Goal: Answer question/provide support: Answer question/provide support

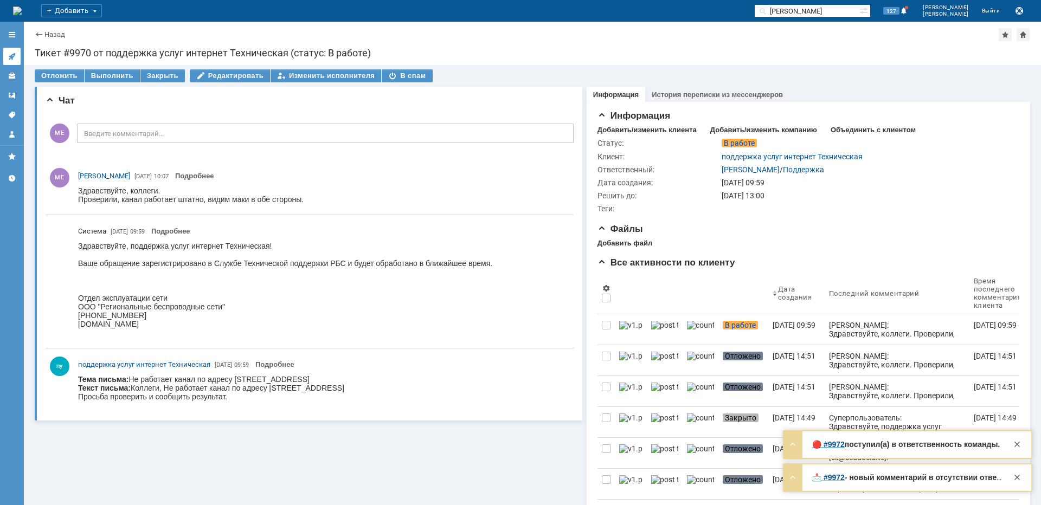
click at [15, 55] on icon at bounding box center [12, 56] width 9 height 9
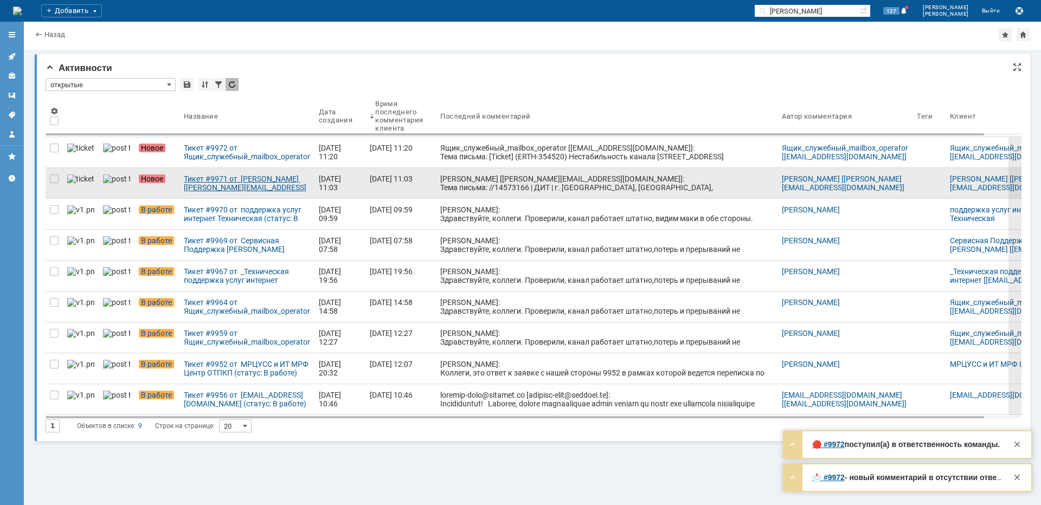
click at [218, 182] on div "Тикет #9971 от [PERSON_NAME] [[PERSON_NAME][EMAIL_ADDRESS][DOMAIN_NAME]] (стату…" at bounding box center [247, 183] width 126 height 17
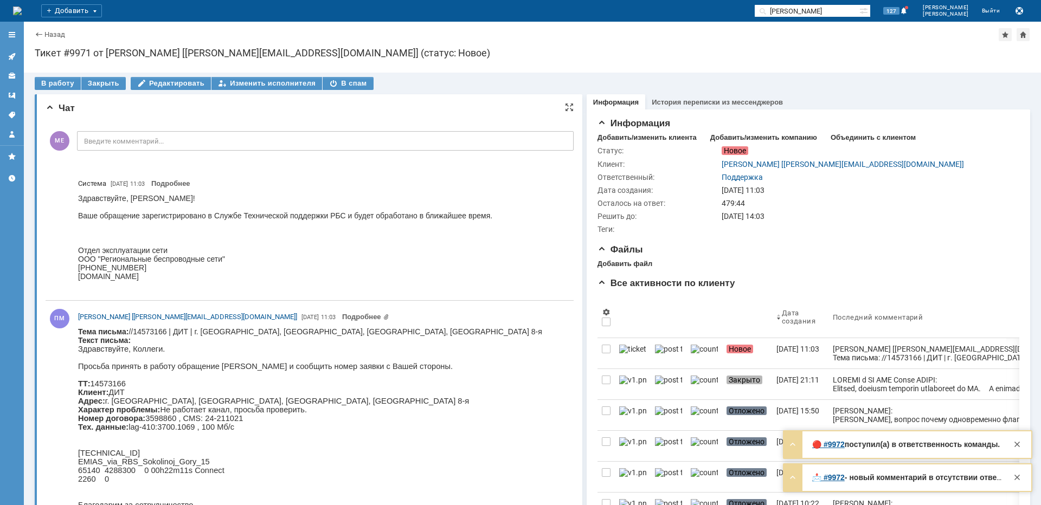
click at [408, 330] on body "Тема письма: //14573166 | ДИТ | г. [GEOGRAPHIC_DATA], [GEOGRAPHIC_DATA], [GEOGR…" at bounding box center [310, 477] width 464 height 301
click at [408, 331] on body "Тема письма: //14573166 | ДИТ | г. [GEOGRAPHIC_DATA], [GEOGRAPHIC_DATA], [GEOGR…" at bounding box center [310, 477] width 464 height 301
copy body "Соколиной"
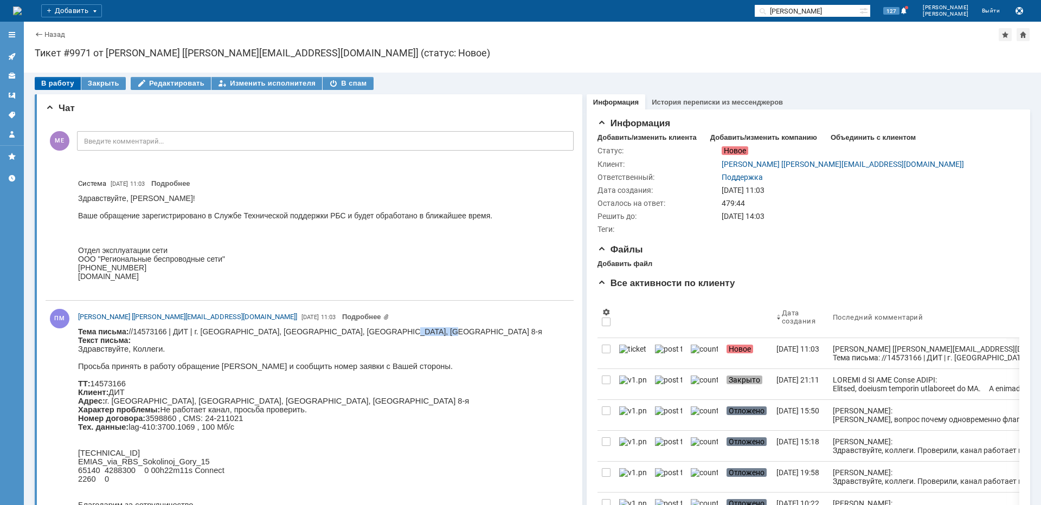
click at [54, 87] on div "В работу" at bounding box center [58, 83] width 46 height 13
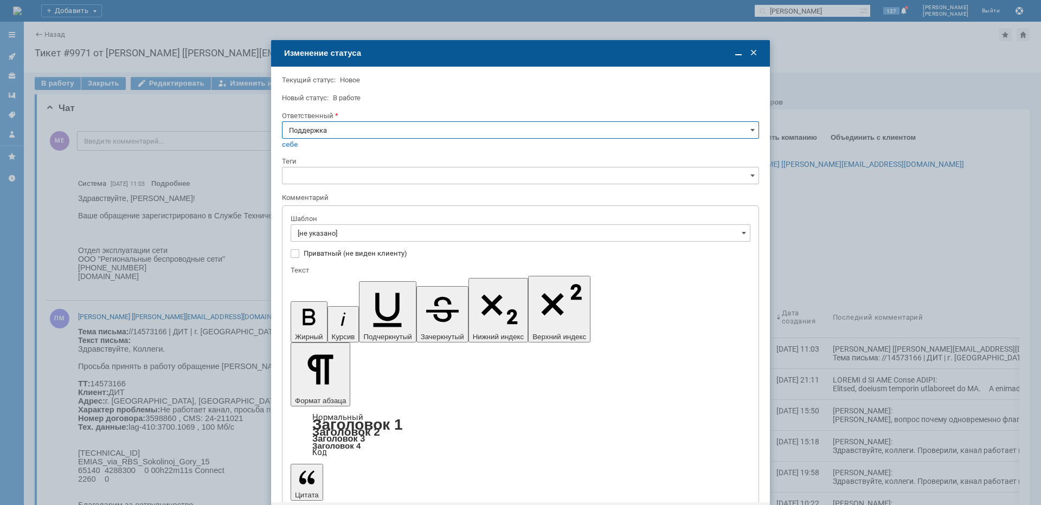
click at [352, 135] on input "Поддержка" at bounding box center [520, 129] width 477 height 17
click at [333, 234] on div "[PERSON_NAME]" at bounding box center [520, 239] width 476 height 17
type input "[PERSON_NAME]"
click at [332, 234] on input "[не указано]" at bounding box center [520, 232] width 460 height 17
type input "[PERSON_NAME]"
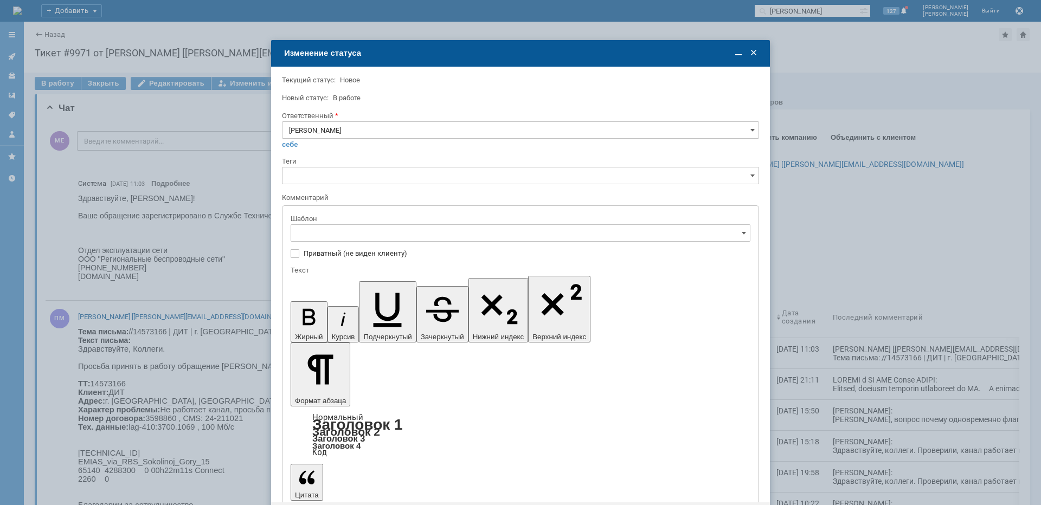
click at [396, 269] on span "[операторы] Авария на транзите" at bounding box center [520, 271] width 445 height 9
type input "[операторы] Авария на транзите"
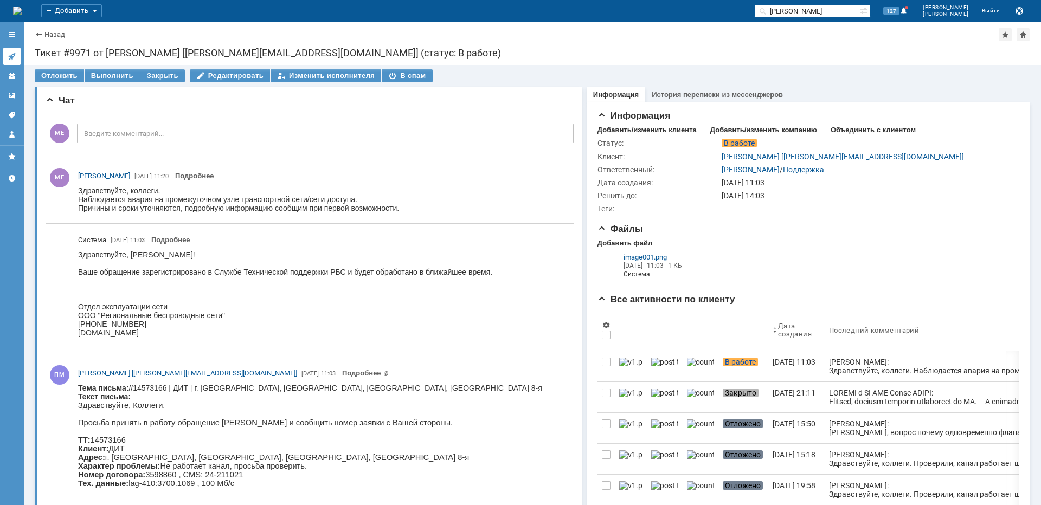
click at [9, 53] on icon at bounding box center [12, 56] width 9 height 9
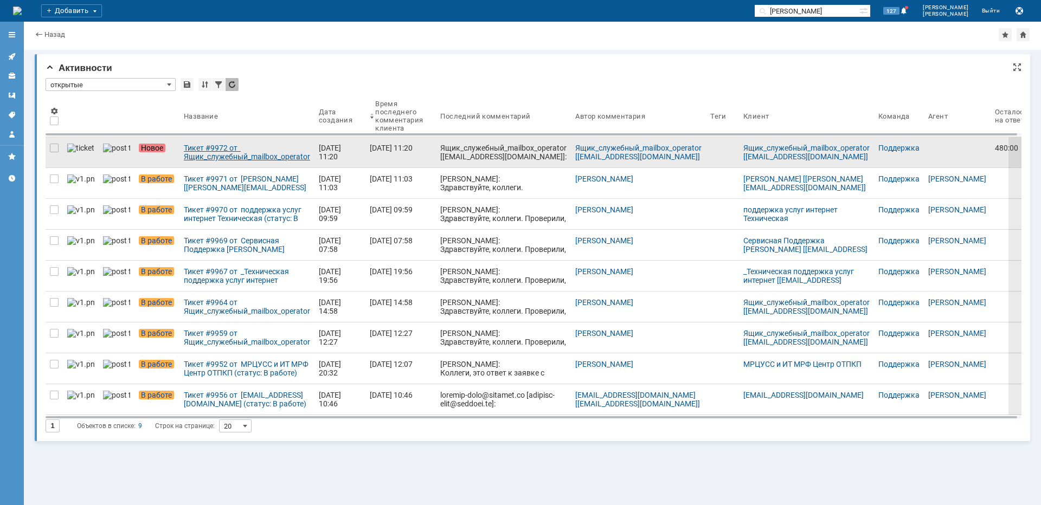
click at [217, 157] on div "Тикет #9972 от Ящик_служебный_mailbox_operator [[EMAIL_ADDRESS][DOMAIN_NAME]] (…" at bounding box center [247, 152] width 126 height 17
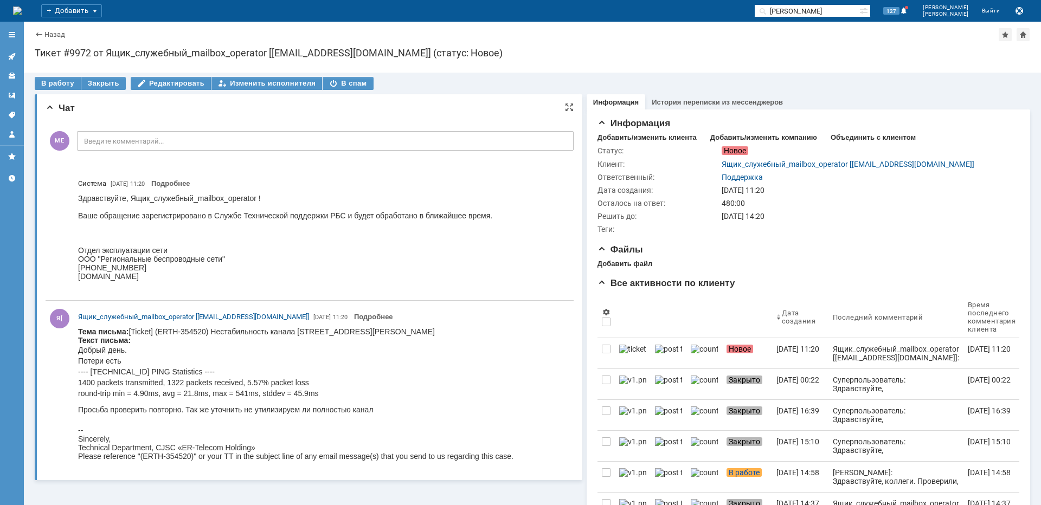
click at [374, 335] on body "Тема письма: [Ticket] (ERTH-354520) Нестабильность канала [STREET_ADDRESS][PERS…" at bounding box center [295, 393] width 435 height 133
copy body "[PERSON_NAME]"
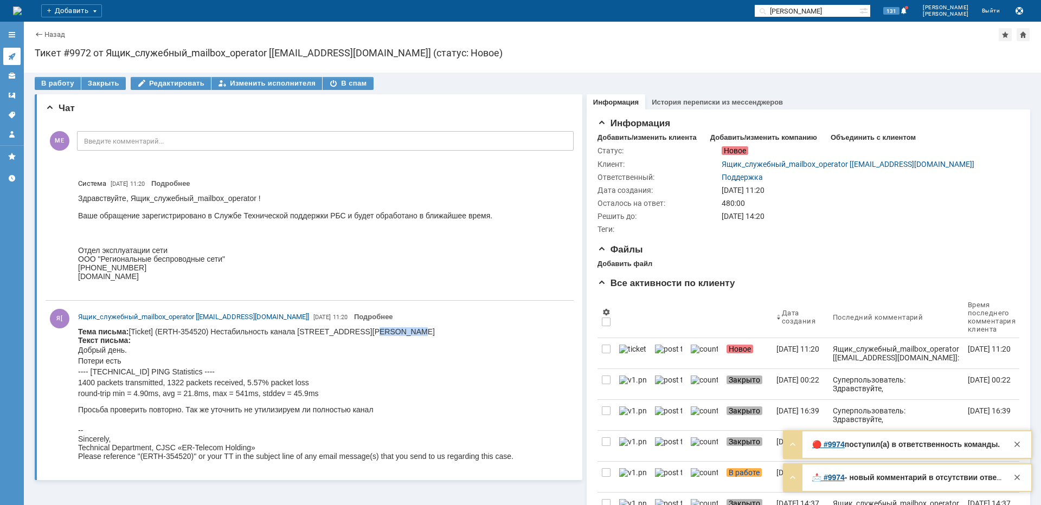
click at [18, 55] on link at bounding box center [11, 56] width 17 height 17
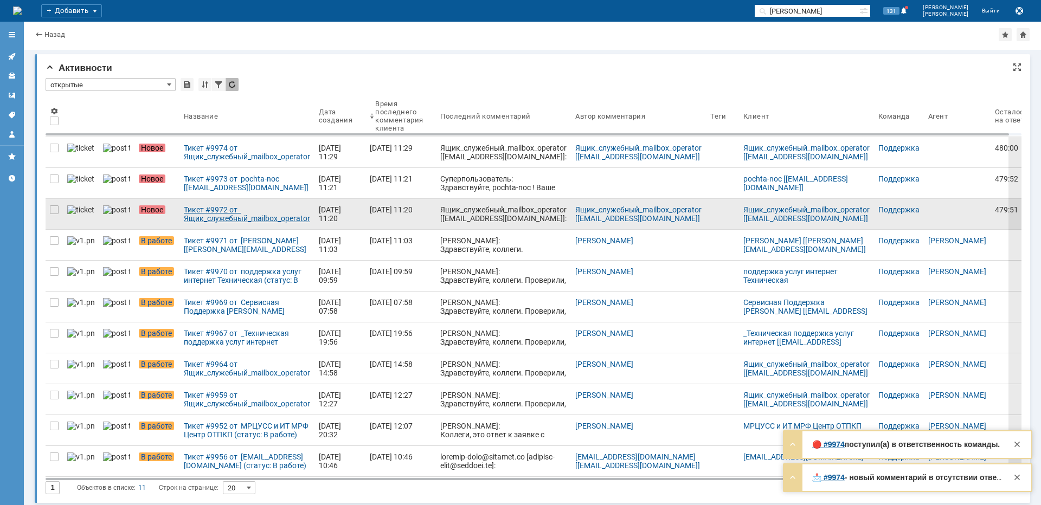
click at [217, 210] on div "Тикет #9972 от Ящик_служебный_mailbox_operator [[EMAIL_ADDRESS][DOMAIN_NAME]] (…" at bounding box center [247, 213] width 126 height 17
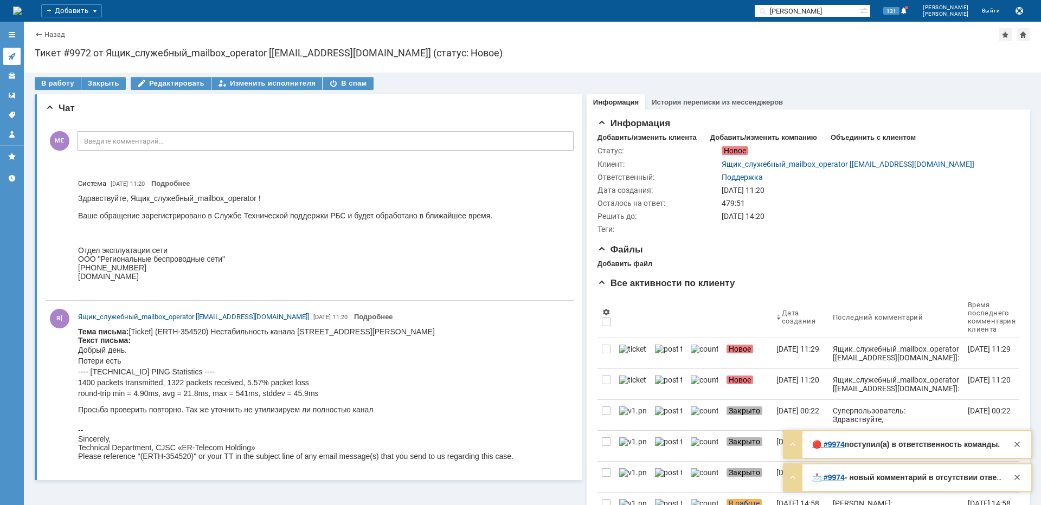
click at [16, 53] on icon at bounding box center [12, 56] width 9 height 9
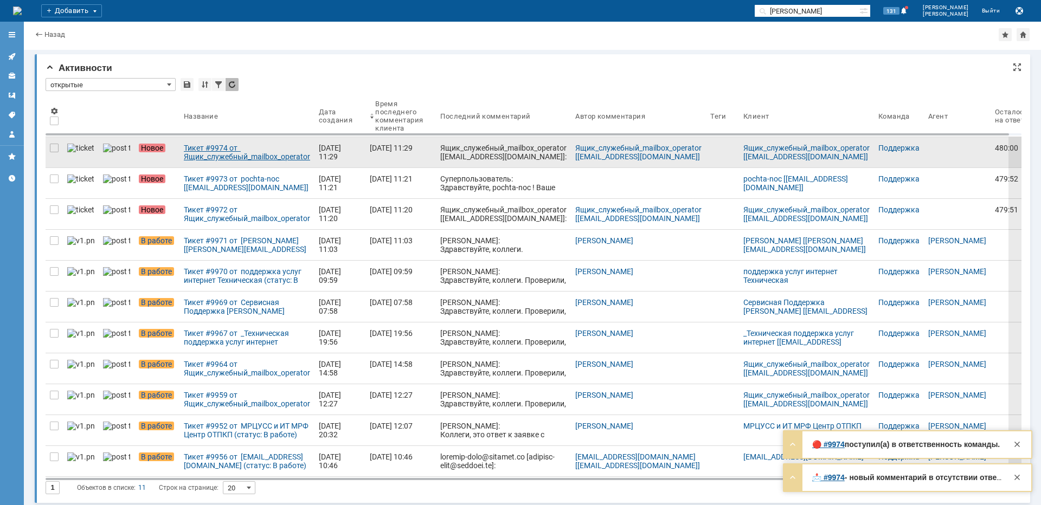
click at [184, 151] on div "Тикет #9974 от Ящик_служебный_mailbox_operator [[EMAIL_ADDRESS][DOMAIN_NAME]] (…" at bounding box center [247, 152] width 126 height 17
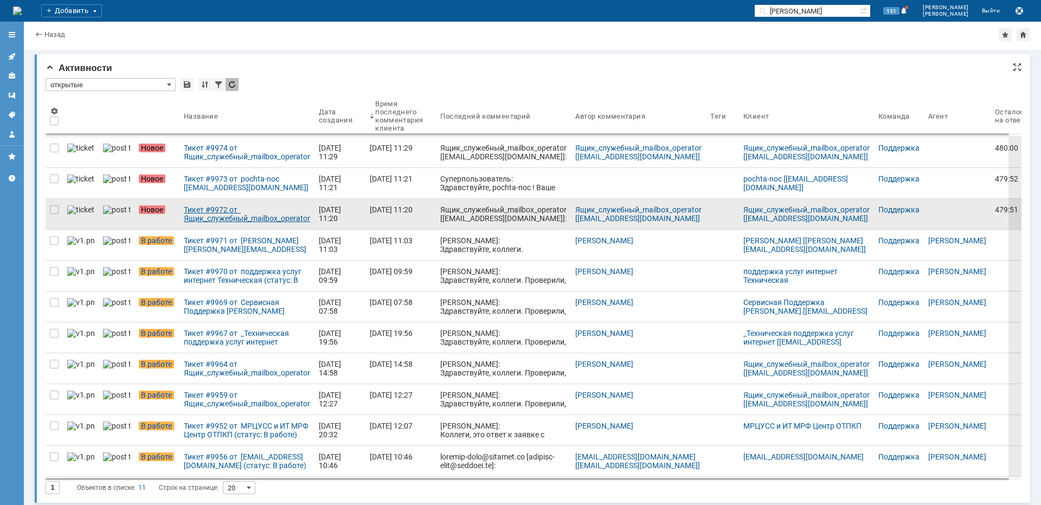
click at [219, 222] on div "Тикет #9972 от Ящик_служебный_mailbox_operator [[EMAIL_ADDRESS][DOMAIN_NAME]] (…" at bounding box center [247, 213] width 126 height 17
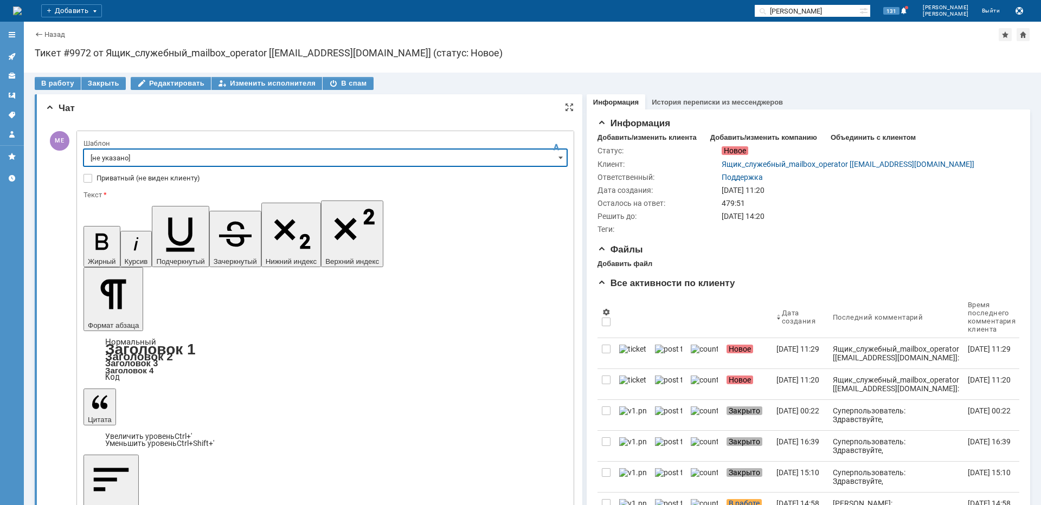
click at [108, 159] on input "[не указано]" at bounding box center [324, 157] width 483 height 17
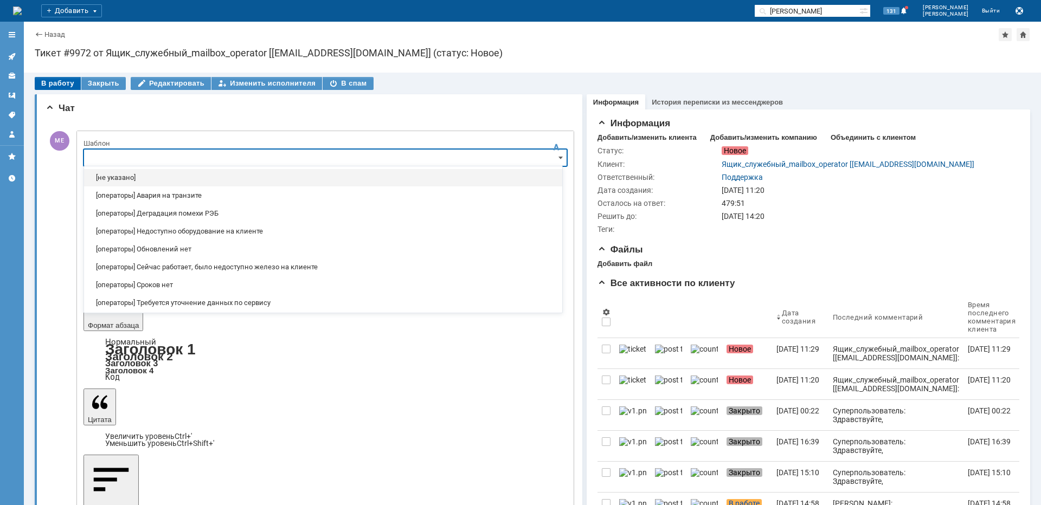
click at [46, 79] on div "В работу" at bounding box center [58, 83] width 46 height 13
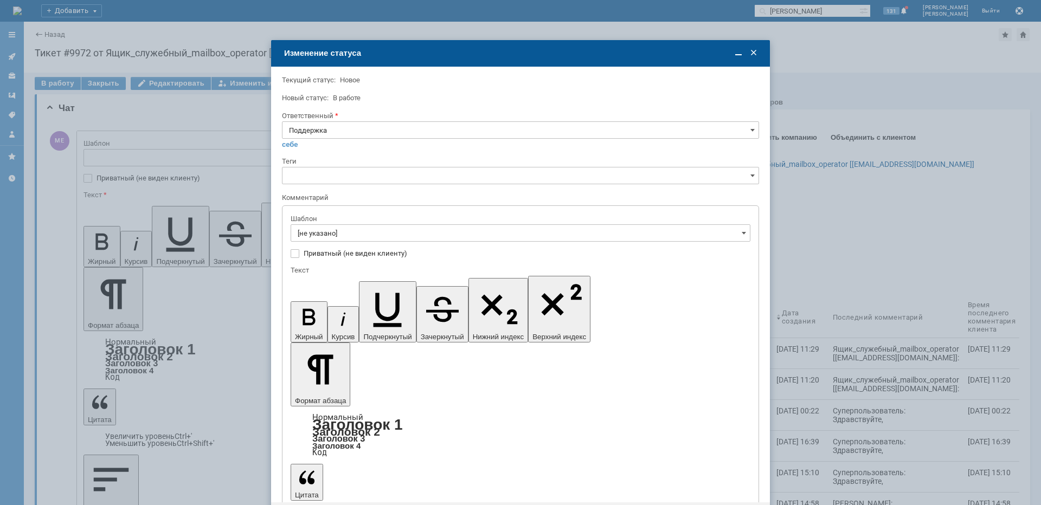
type input "[не указано]"
click at [340, 125] on input "Поддержка" at bounding box center [520, 129] width 477 height 17
click at [340, 234] on div "[PERSON_NAME]" at bounding box center [520, 239] width 476 height 17
type input "[PERSON_NAME]"
click at [340, 232] on input "[не указано]" at bounding box center [520, 232] width 460 height 17
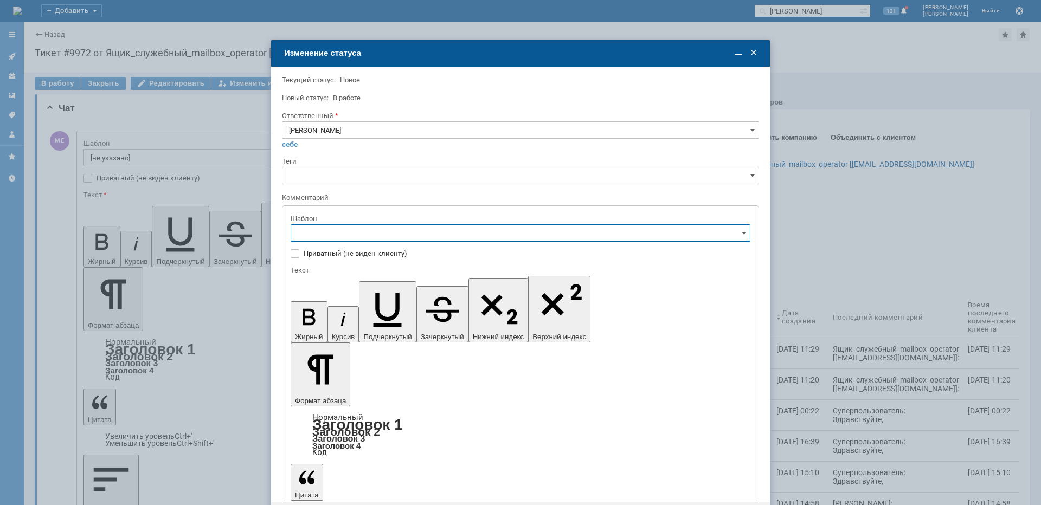
type input "[PERSON_NAME]"
click at [384, 303] on span "[операторы] штатно потерь нет" at bounding box center [520, 305] width 445 height 9
type input "[операторы] штатно потерь нет"
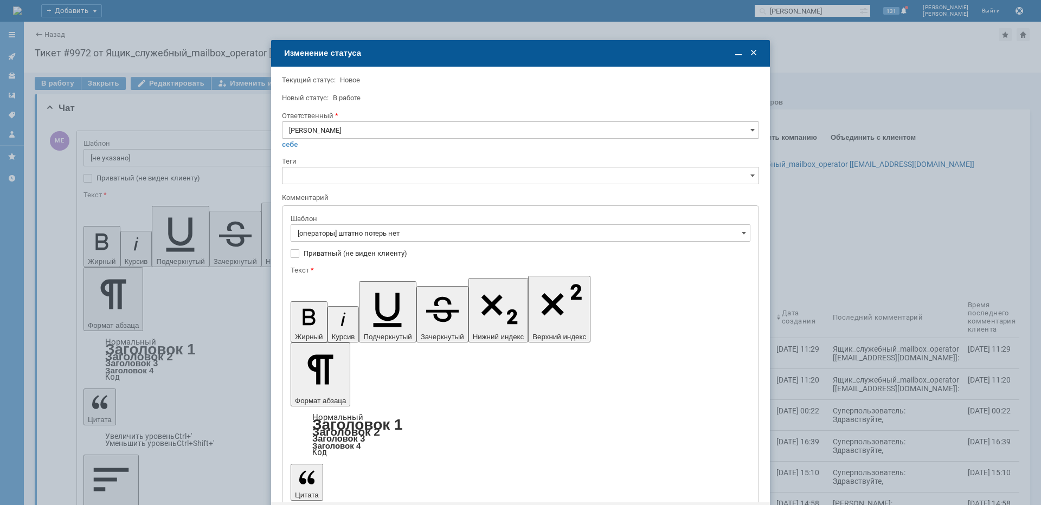
drag, startPoint x: 347, startPoint y: 3129, endPoint x: 303, endPoint y: 3127, distance: 44.5
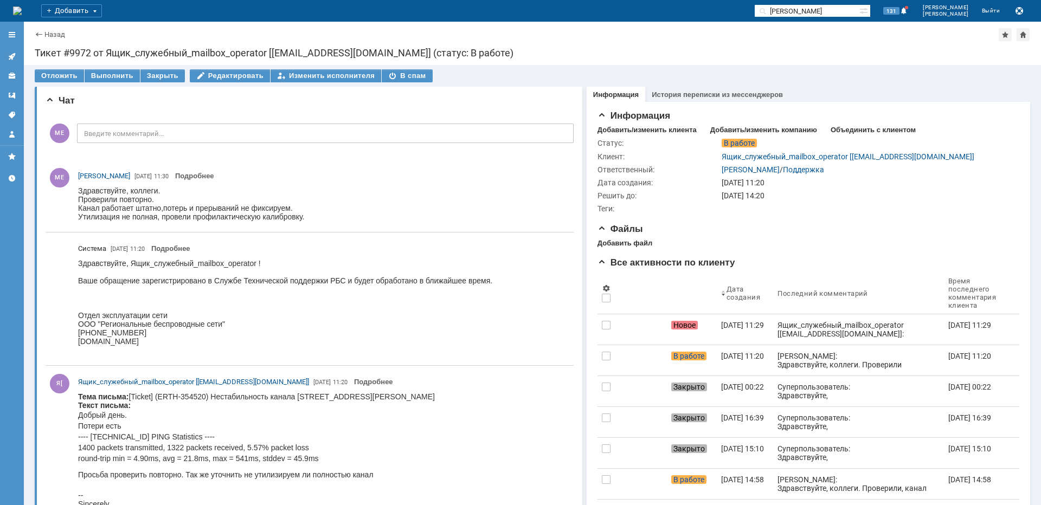
scroll to position [0, 0]
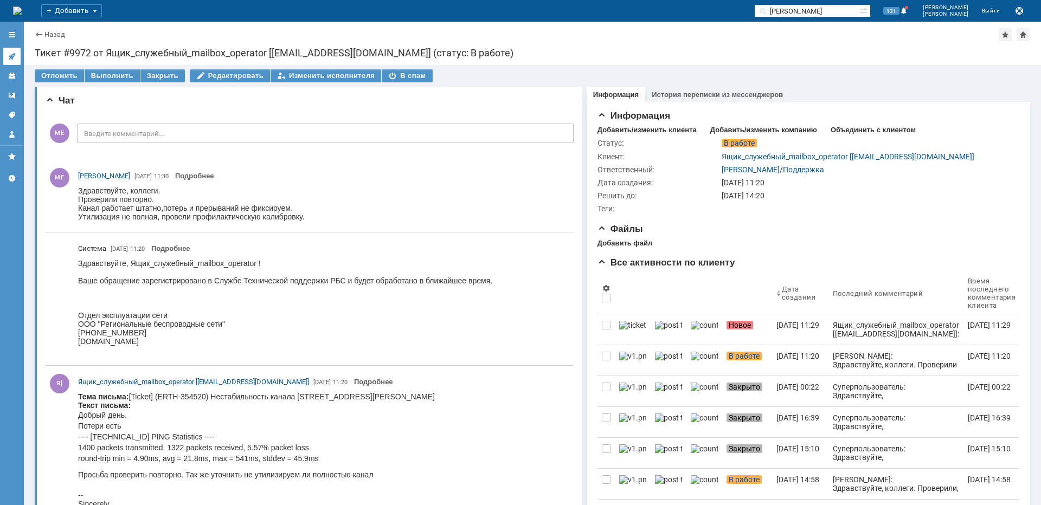
click at [10, 59] on icon at bounding box center [10, 59] width 2 height 2
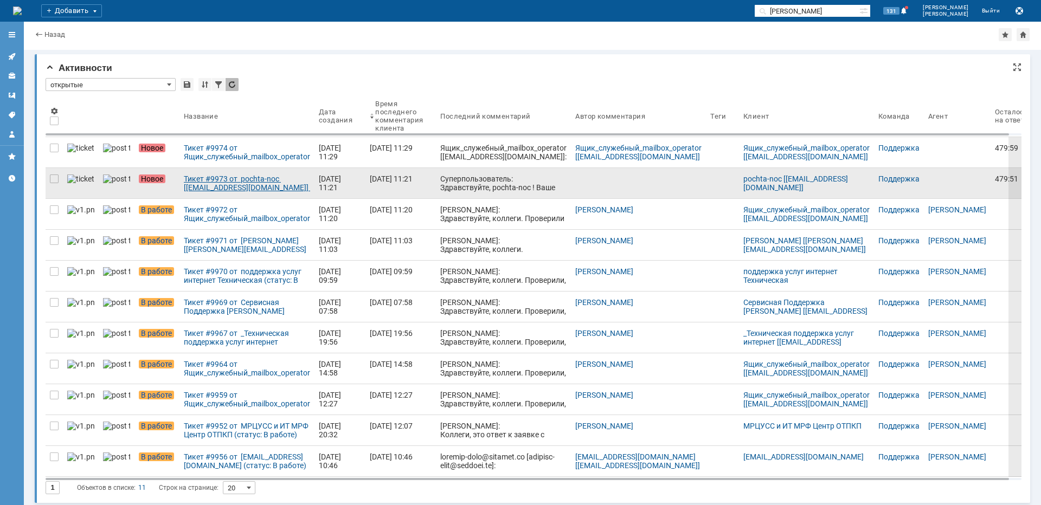
click at [204, 182] on div "Тикет #9973 от pochta-noc [[EMAIL_ADDRESS][DOMAIN_NAME]] (статус: Новое)" at bounding box center [247, 183] width 126 height 17
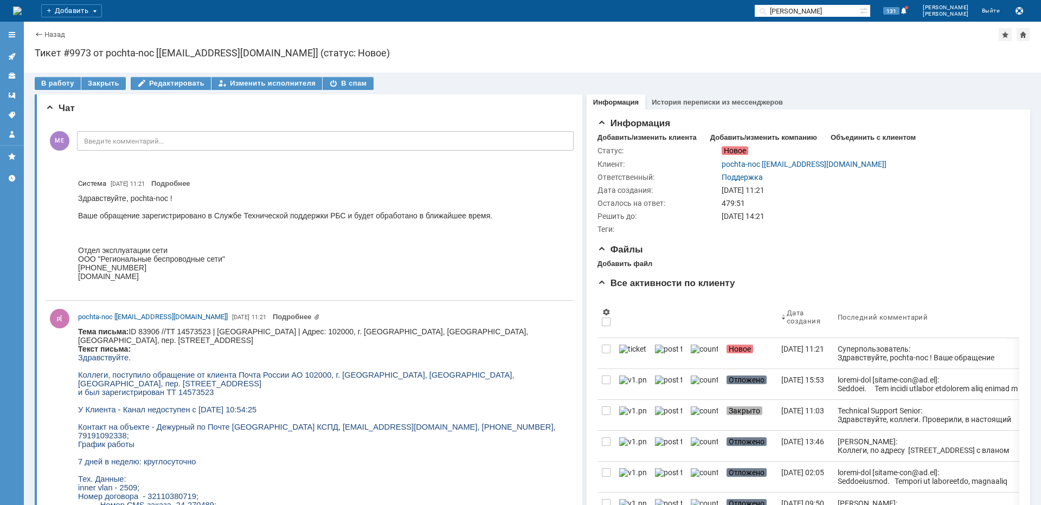
click at [120, 342] on body "Тема письма: ID 83906 //TT 14573523 | Почта России АО | [GEOGRAPHIC_DATA]: 1020…" at bounding box center [321, 509] width 486 height 364
copy body "Краснопрудный"
click at [54, 87] on div "В работу" at bounding box center [58, 83] width 46 height 13
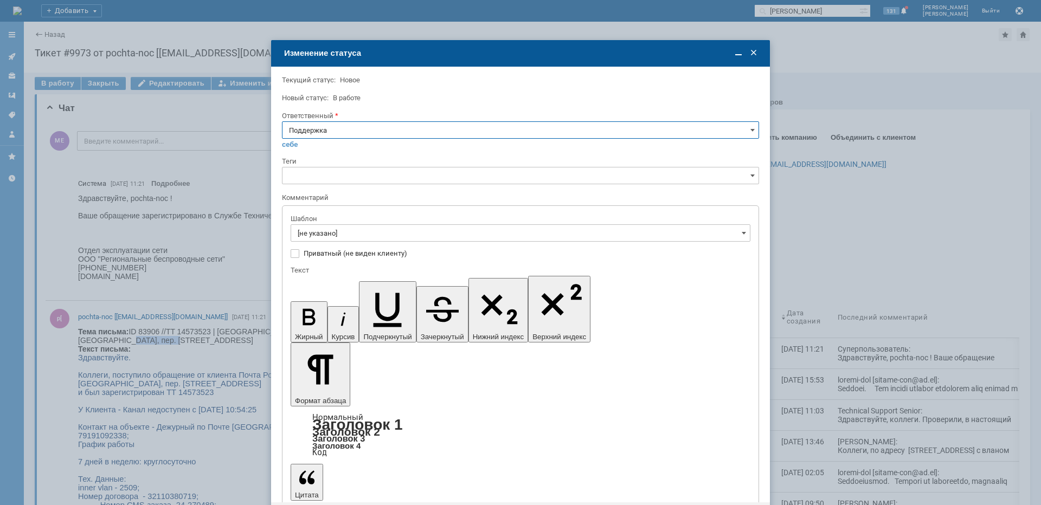
click at [362, 130] on input "Поддержка" at bounding box center [520, 129] width 477 height 17
click at [327, 244] on div "[PERSON_NAME]" at bounding box center [520, 239] width 476 height 17
type input "[PERSON_NAME]"
click at [334, 239] on input "[не указано]" at bounding box center [520, 232] width 460 height 17
type input "[PERSON_NAME]"
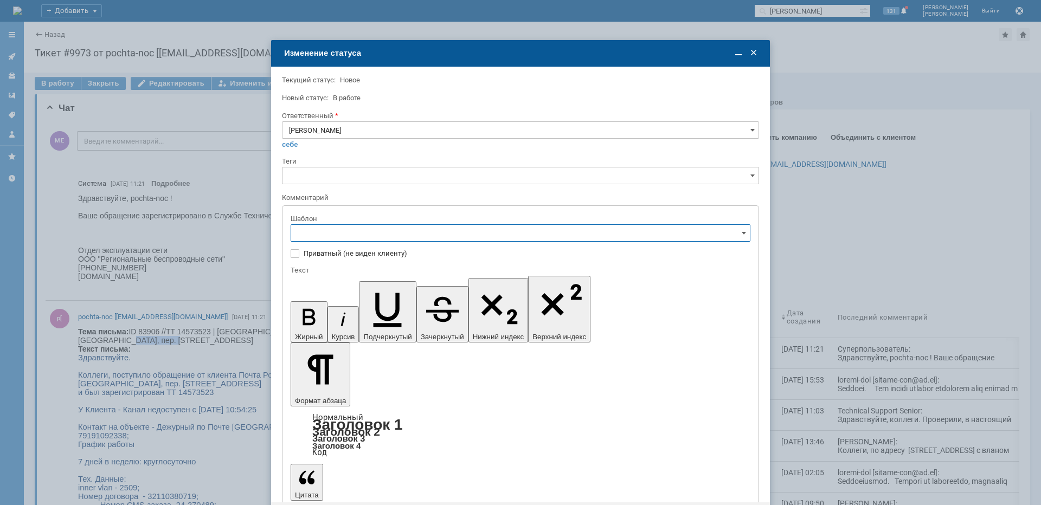
scroll to position [108, 0]
click at [392, 331] on div "[операторы] штатно маки" at bounding box center [520, 323] width 458 height 17
type input "[операторы] штатно маки"
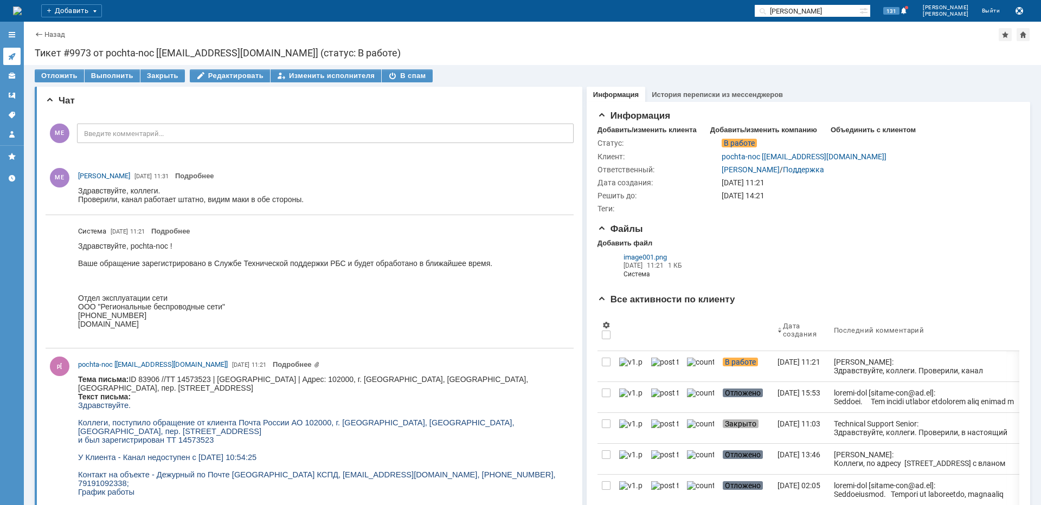
scroll to position [0, 0]
click at [9, 54] on icon at bounding box center [12, 56] width 9 height 9
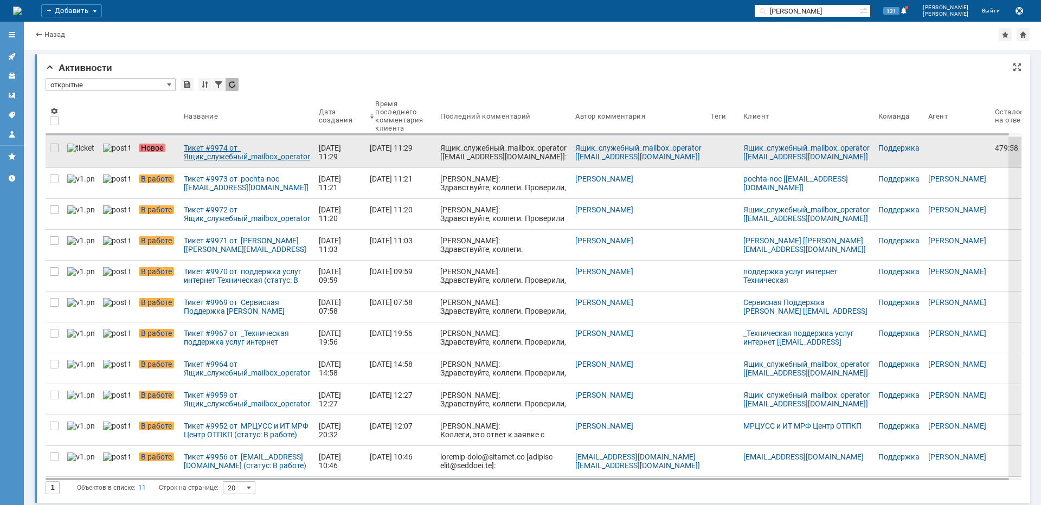
click at [204, 149] on div "Тикет #9974 от Ящик_служебный_mailbox_operator [[EMAIL_ADDRESS][DOMAIN_NAME]] (…" at bounding box center [247, 152] width 126 height 17
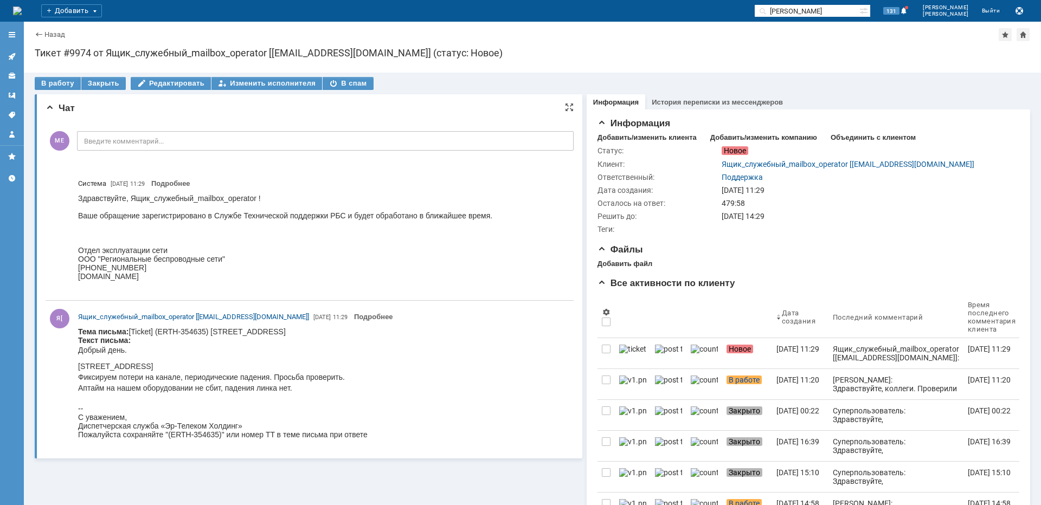
click at [305, 329] on body "Тема письма: [Ticket] (ERTH-354635) [STREET_ADDRESS] Текст письма: Добрый день.…" at bounding box center [222, 383] width 289 height 112
copy body "Саввинский"
click at [54, 86] on div "В работу" at bounding box center [58, 83] width 46 height 13
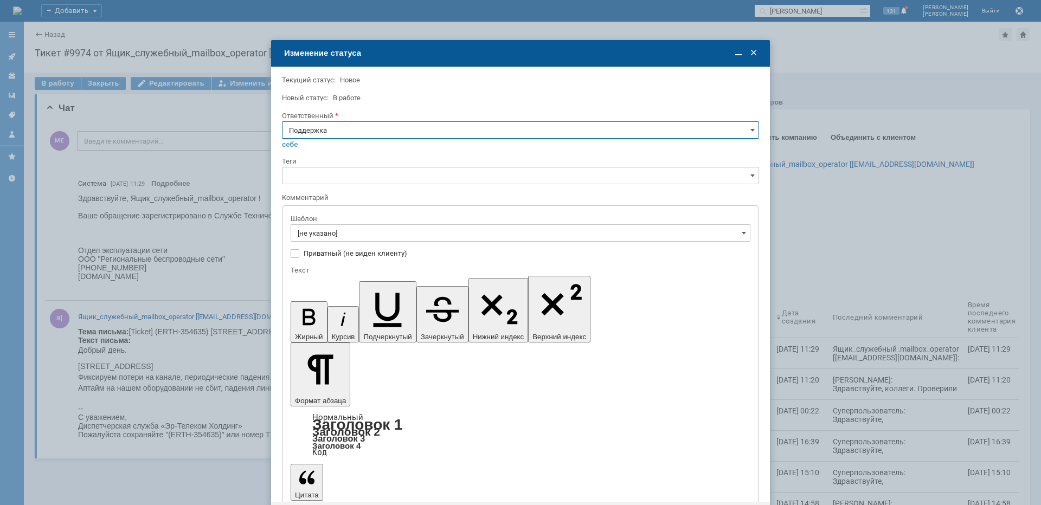
click at [361, 139] on div "себе своей команде" at bounding box center [520, 144] width 477 height 10
click at [360, 136] on input "Поддержка" at bounding box center [520, 129] width 477 height 17
click at [329, 237] on span "[PERSON_NAME]" at bounding box center [520, 239] width 463 height 9
type input "[PERSON_NAME]"
click at [329, 236] on input "[не указано]" at bounding box center [520, 232] width 460 height 17
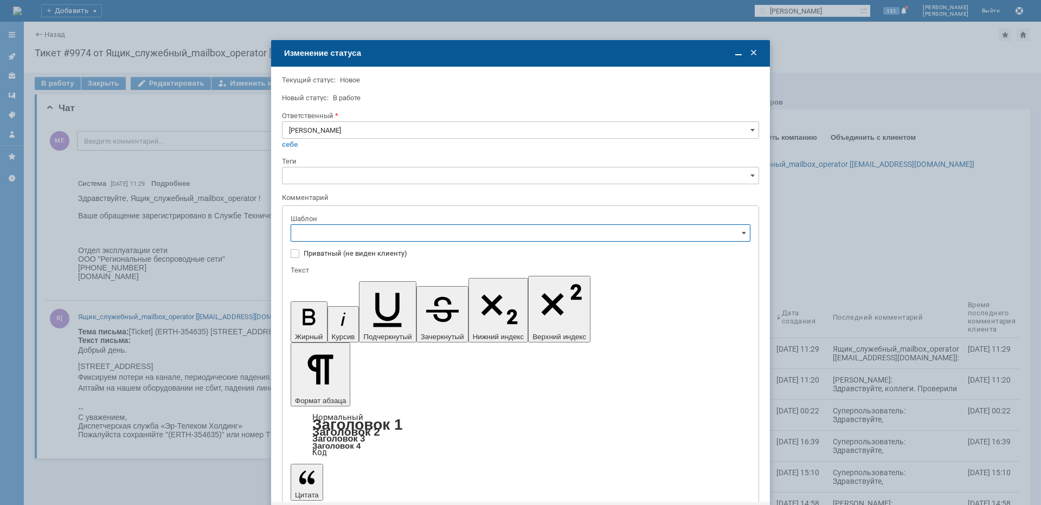
type input "[PERSON_NAME]"
click at [424, 280] on div "[операторы] Требуется уточнение данных по сервису" at bounding box center [520, 275] width 458 height 17
type input "[операторы] Требуется уточнение данных по сервису"
drag, startPoint x: 631, startPoint y: 3119, endPoint x: 643, endPoint y: 3139, distance: 23.8
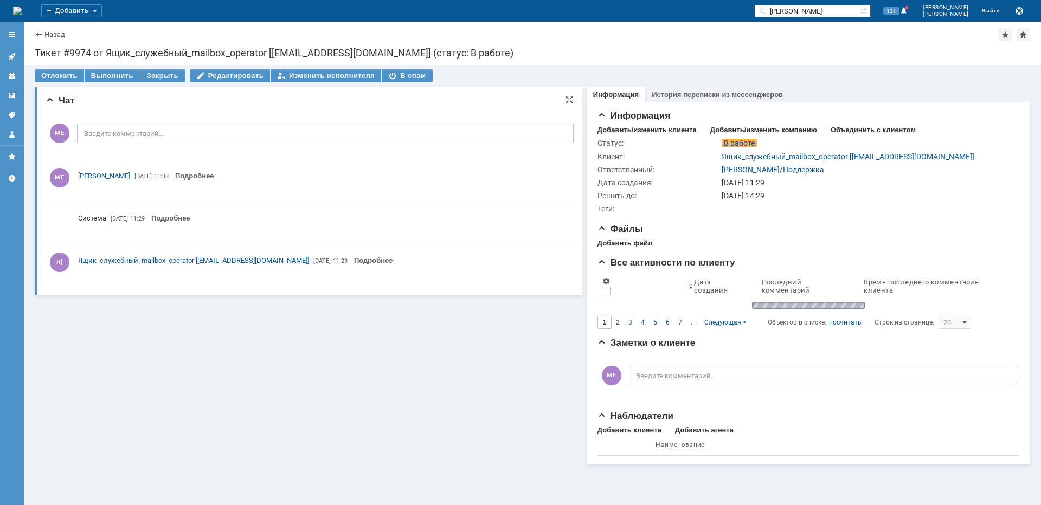
scroll to position [0, 0]
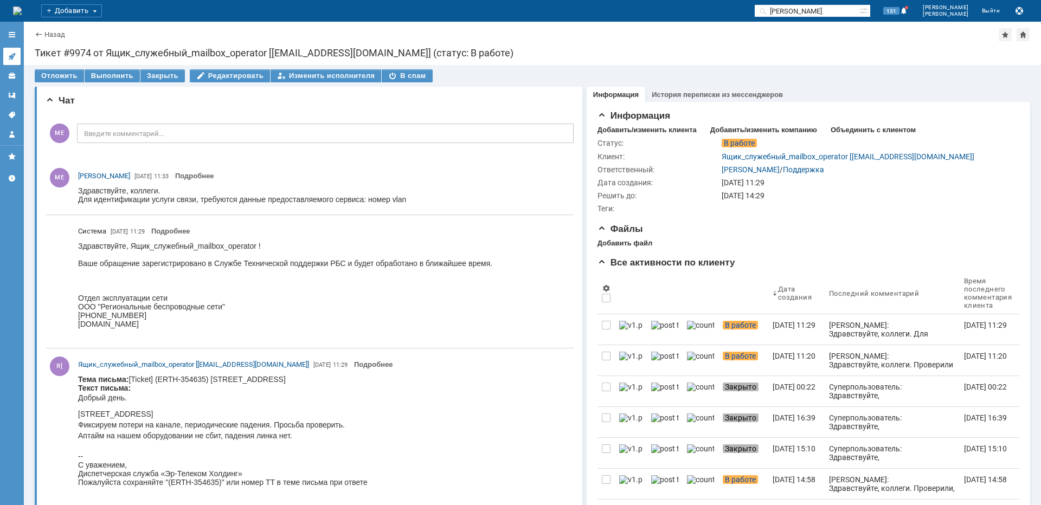
click at [8, 56] on icon at bounding box center [12, 56] width 9 height 9
